Goal: Task Accomplishment & Management: Manage account settings

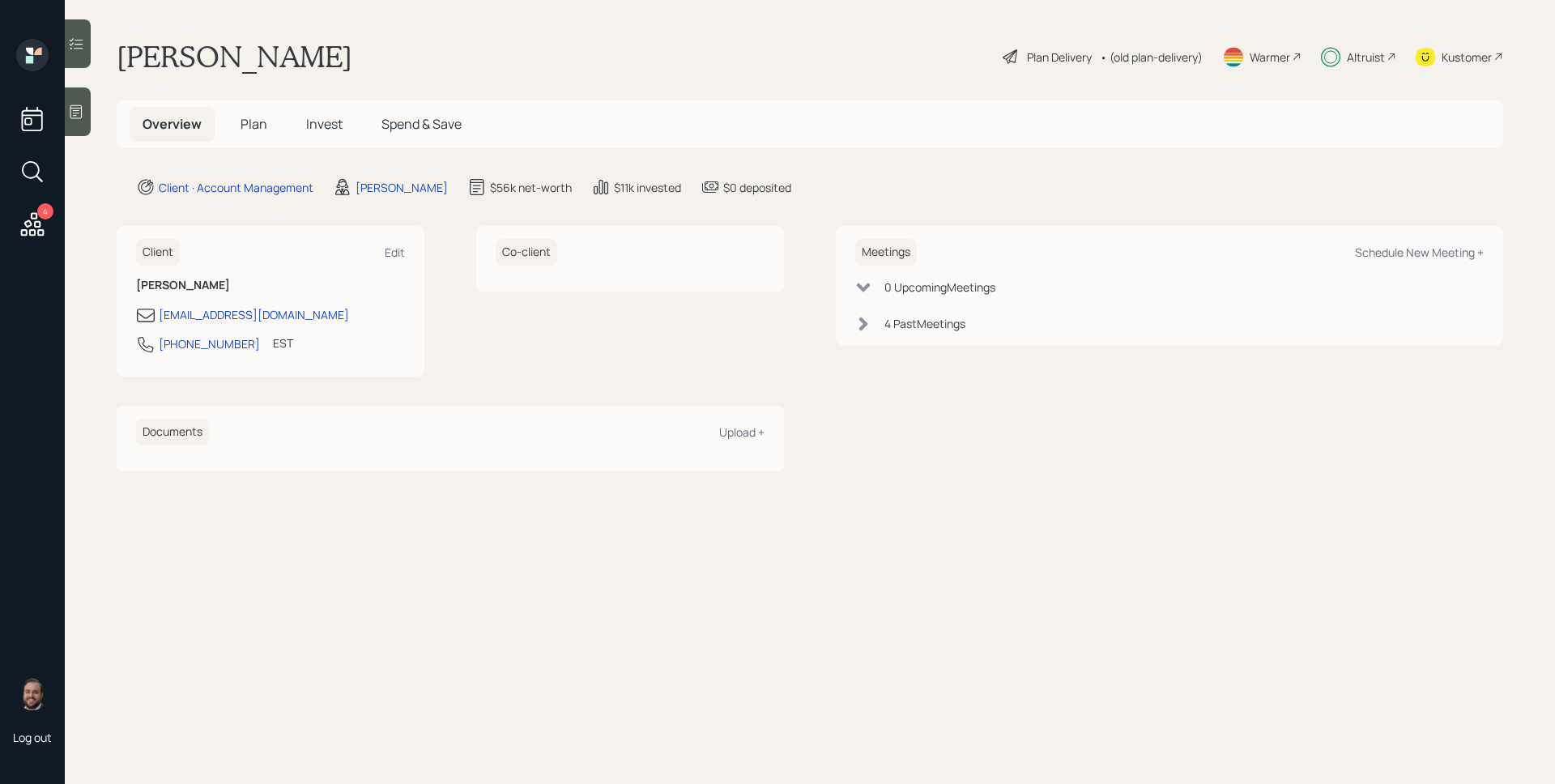
click at [254, 115] on span "Plan" at bounding box center [254, 124] width 26 height 18
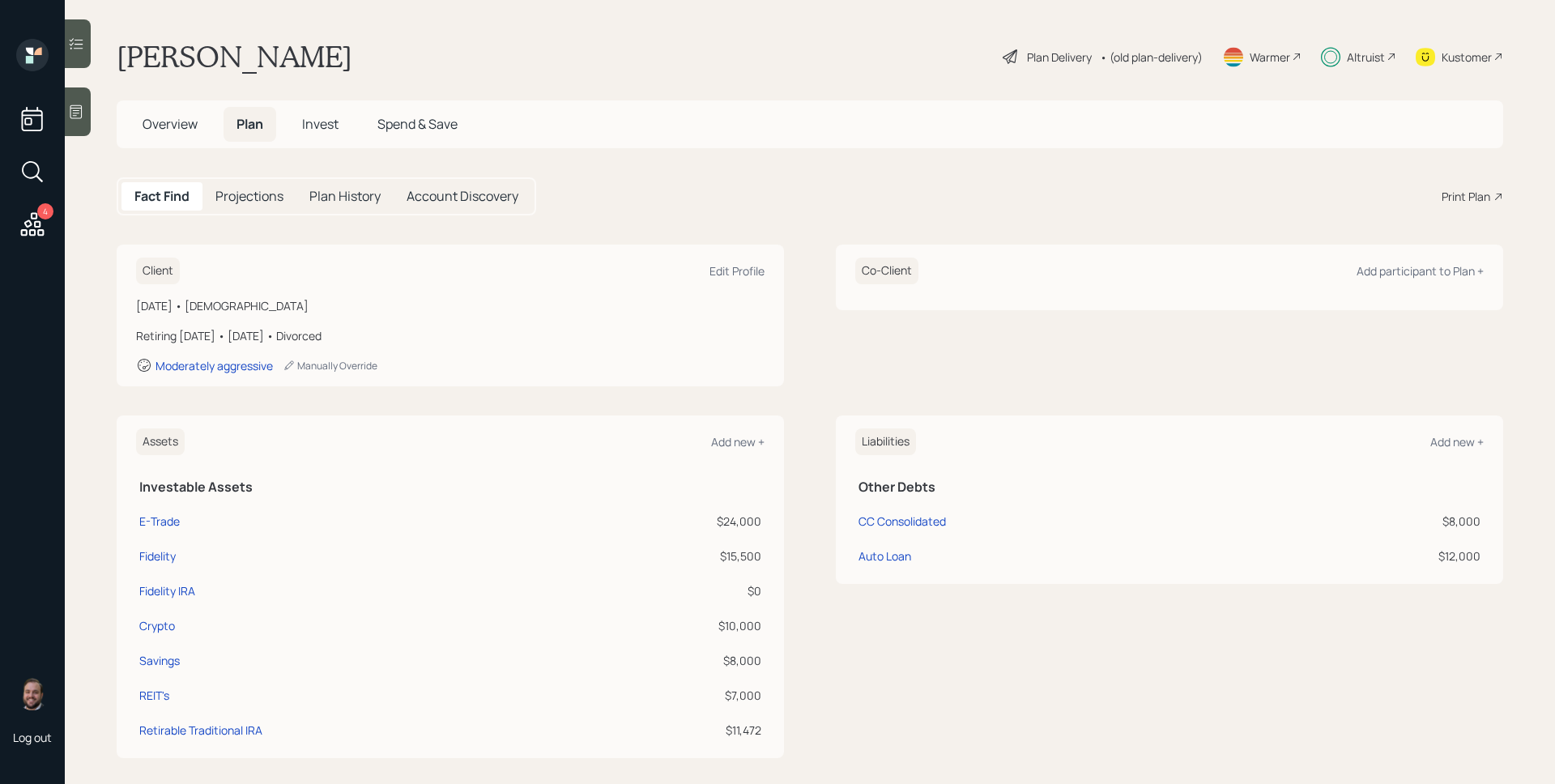
click at [309, 113] on h5 "Invest" at bounding box center [320, 124] width 63 height 35
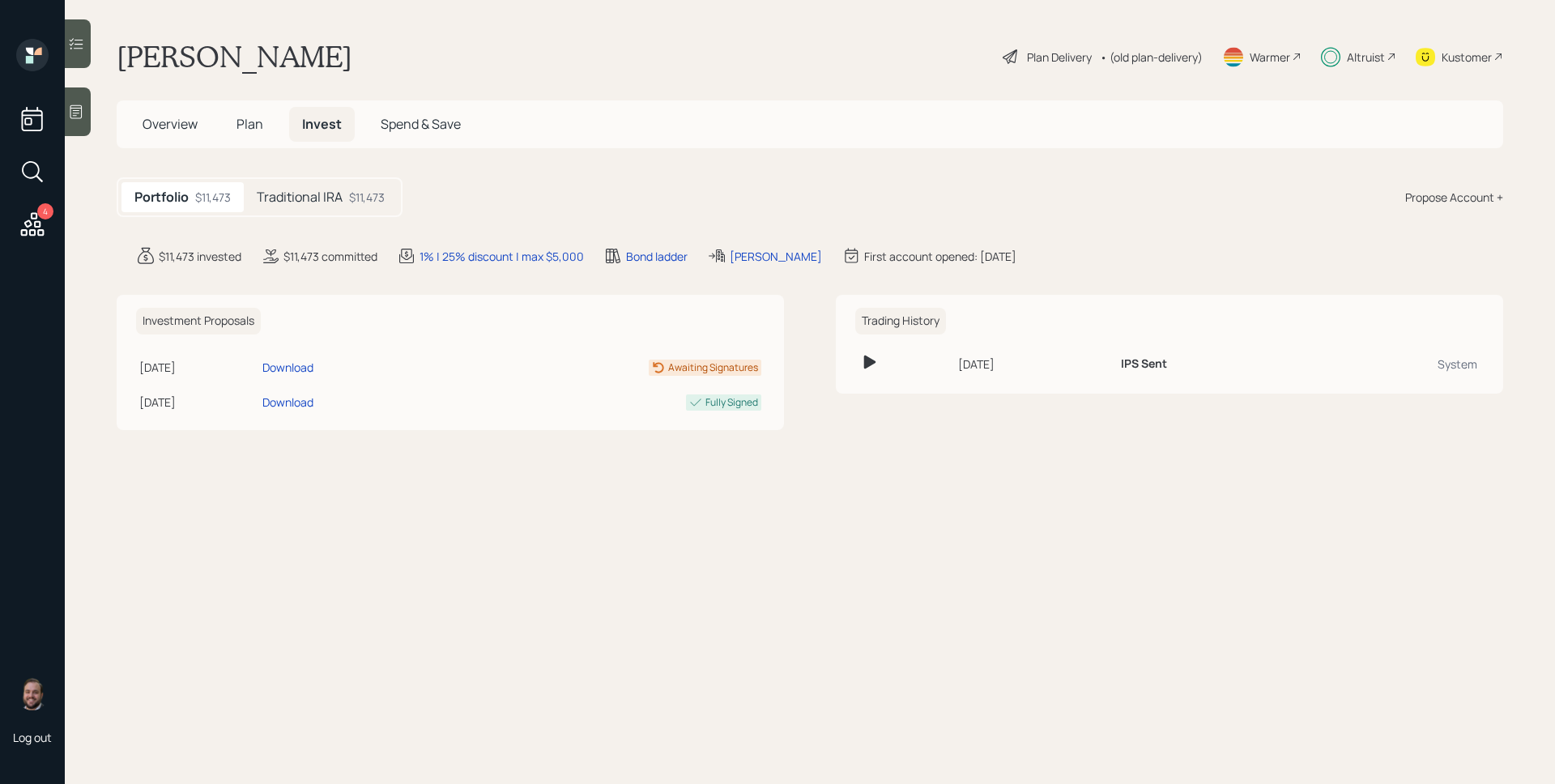
click at [322, 191] on h5 "Traditional IRA" at bounding box center [300, 197] width 86 height 16
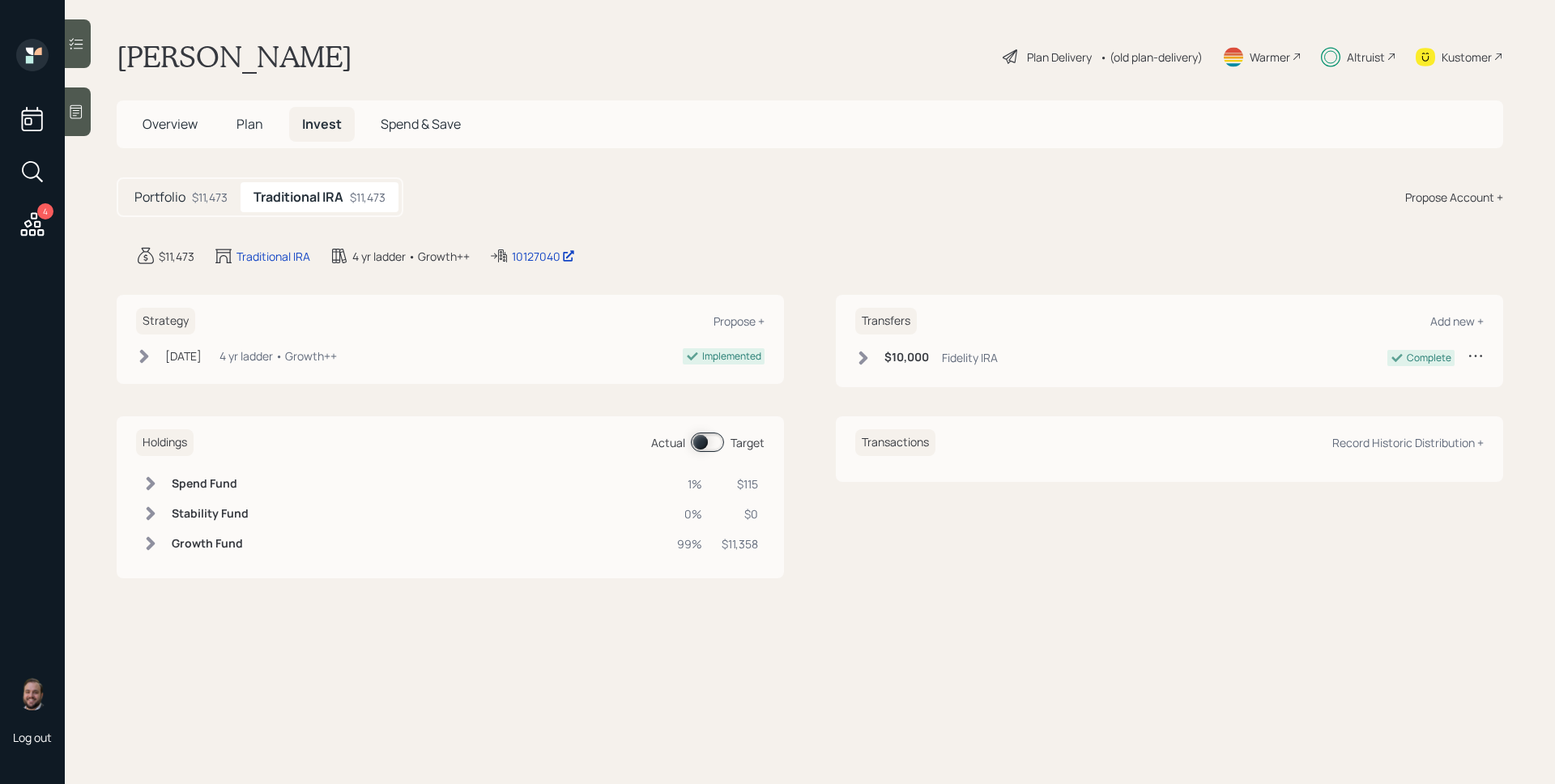
click at [700, 446] on span at bounding box center [707, 442] width 33 height 20
click at [702, 445] on span at bounding box center [707, 442] width 33 height 20
click at [248, 125] on span "Plan" at bounding box center [250, 124] width 26 height 18
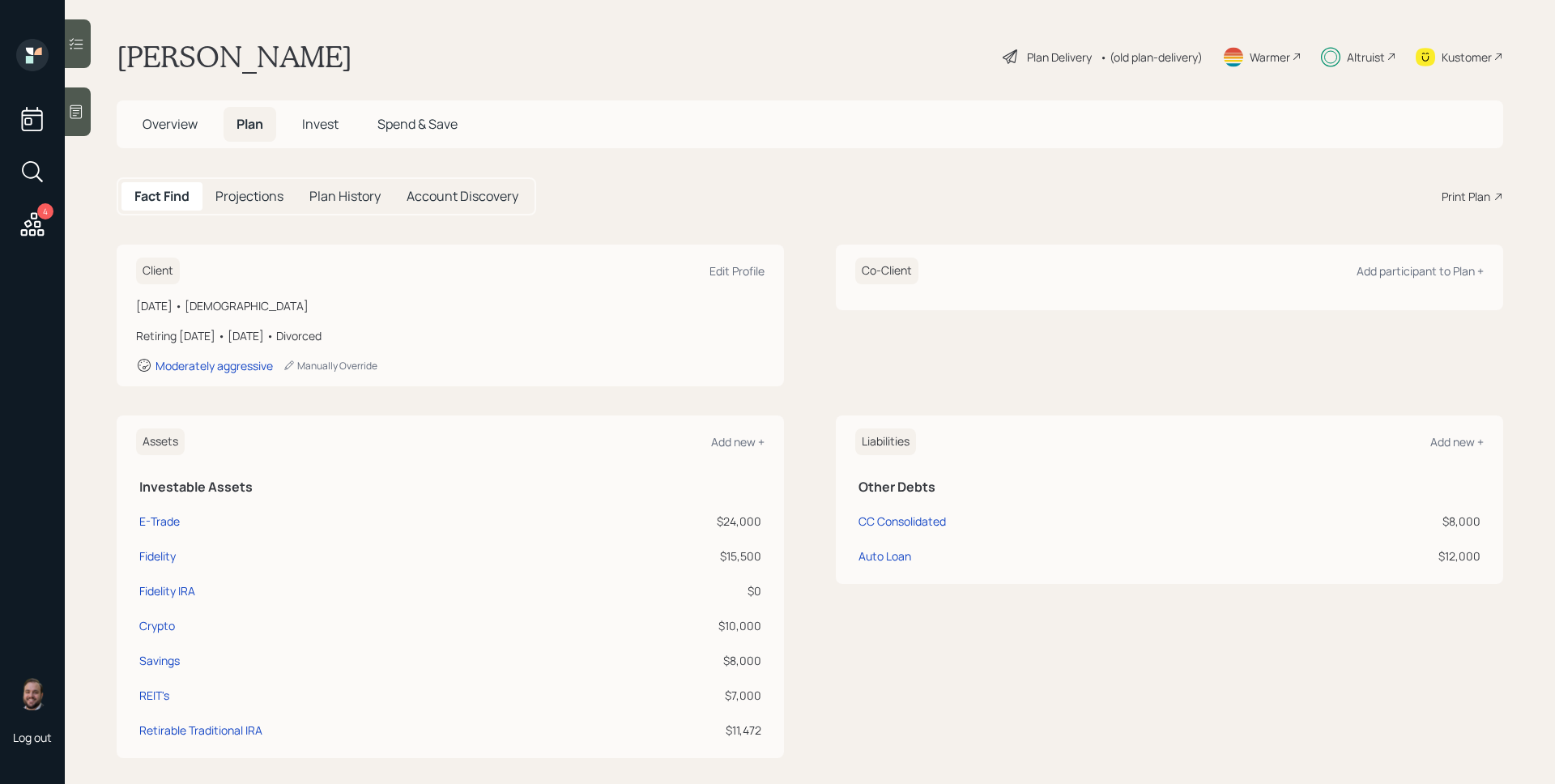
click at [166, 127] on span "Overview" at bounding box center [170, 124] width 55 height 18
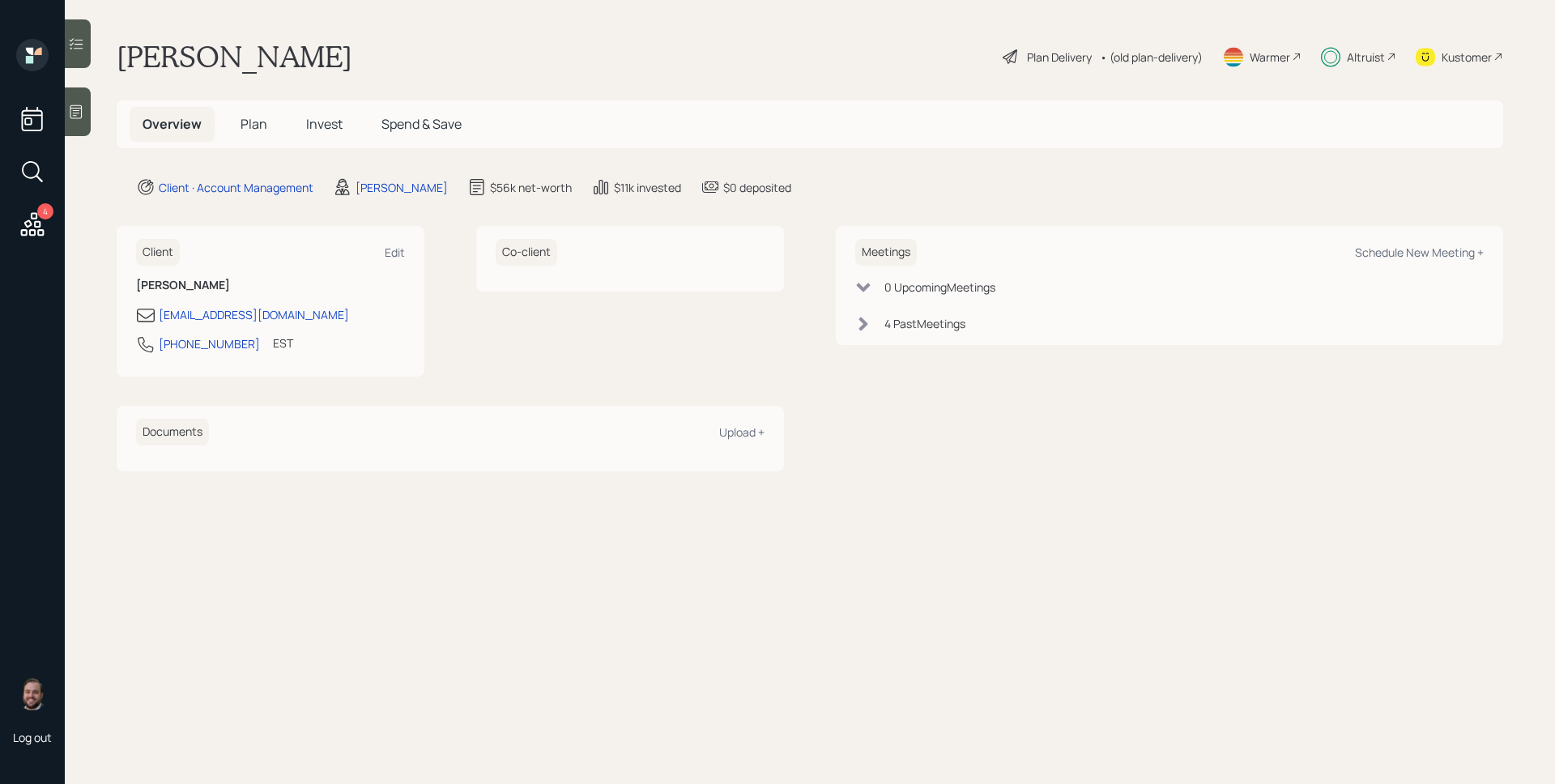
click at [1399, 244] on div "Meetings Schedule New Meeting +" at bounding box center [1169, 252] width 628 height 26
click at [1398, 259] on div "Schedule New Meeting +" at bounding box center [1419, 252] width 128 height 16
select select "d946c976-65aa-4529-ac9d-02c4f1114fc0"
